Goal: Navigation & Orientation: Find specific page/section

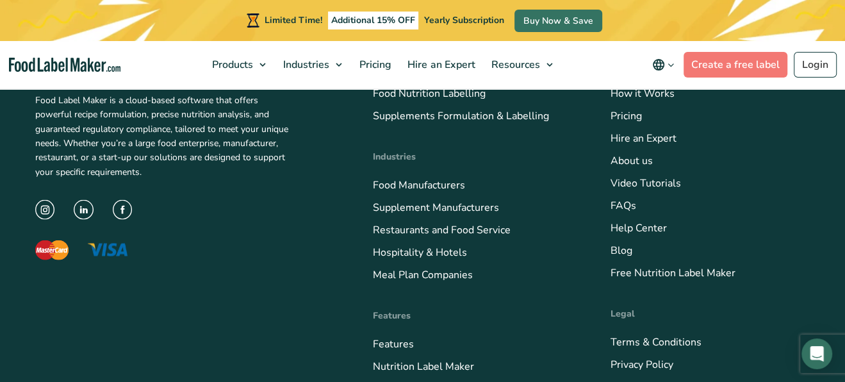
scroll to position [5095, 0]
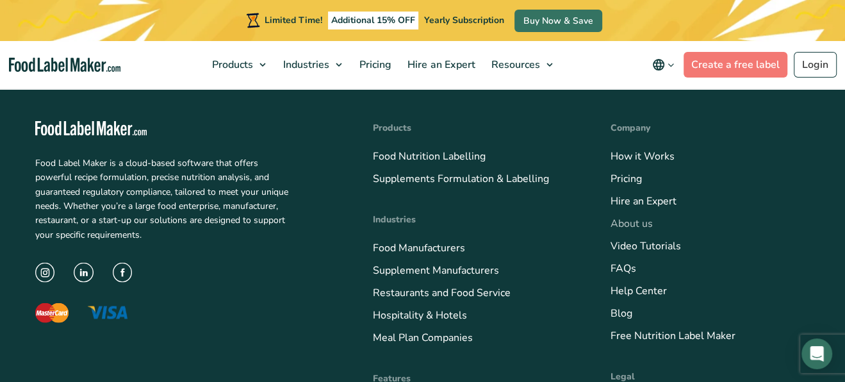
click at [649, 216] on link "About us" at bounding box center [631, 223] width 42 height 14
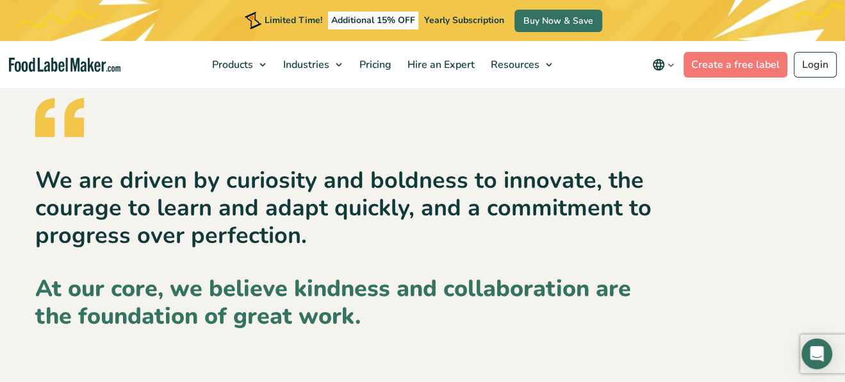
scroll to position [1793, 0]
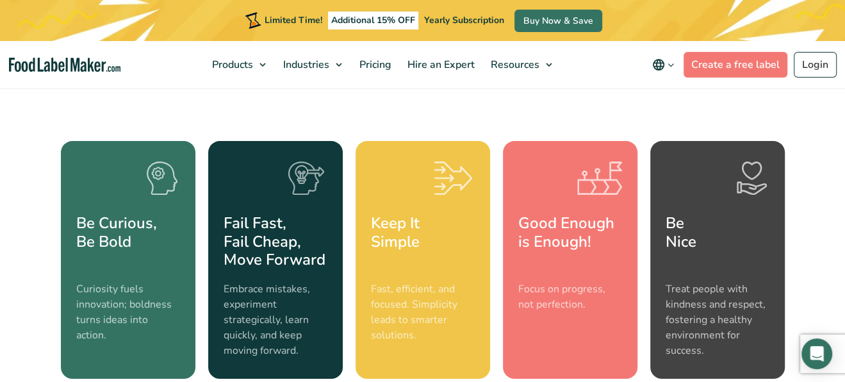
drag, startPoint x: 163, startPoint y: 181, endPoint x: 165, endPoint y: 167, distance: 14.8
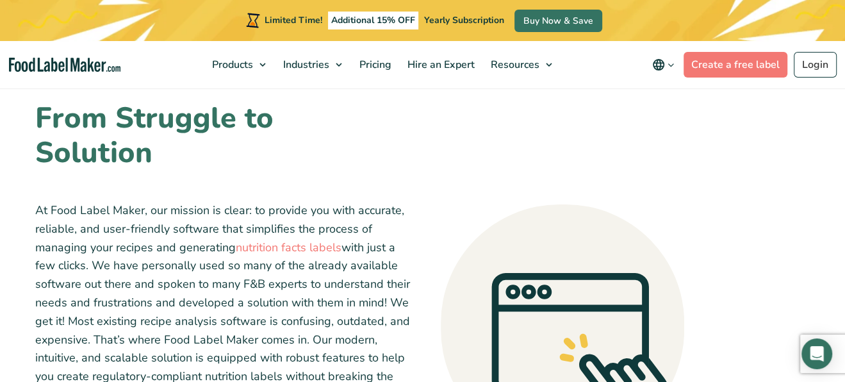
scroll to position [0, 0]
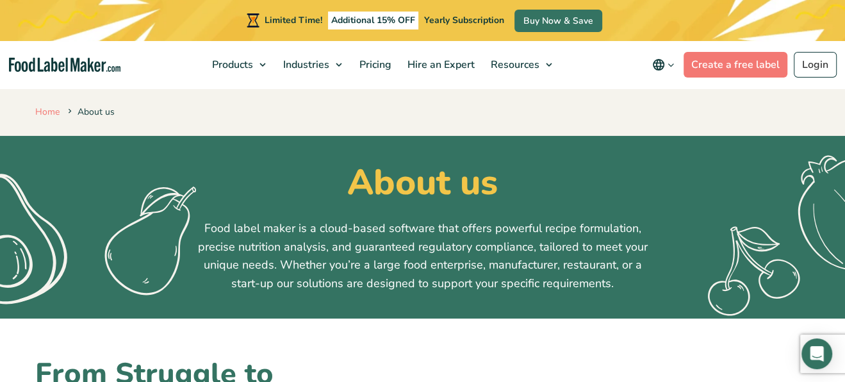
click at [49, 115] on link "Home" at bounding box center [47, 112] width 24 height 12
